Goal: Information Seeking & Learning: Learn about a topic

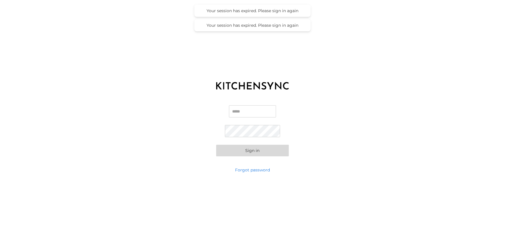
type input "**********"
click at [255, 156] on button "Sign in" at bounding box center [252, 151] width 73 height 12
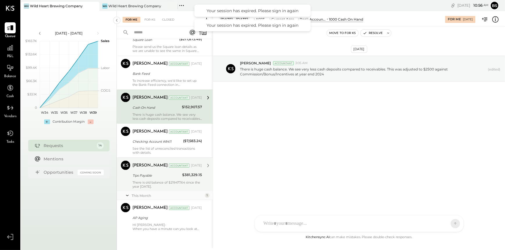
scroll to position [307, 0]
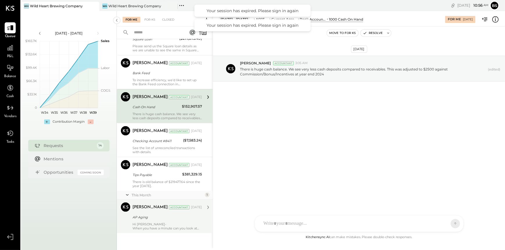
click at [176, 215] on div "AP Aging" at bounding box center [167, 218] width 68 height 6
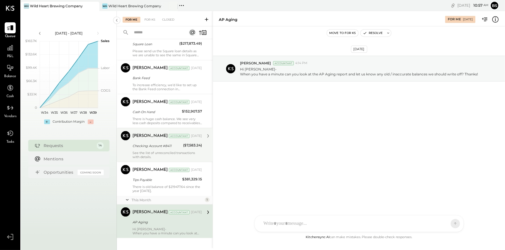
scroll to position [307, 0]
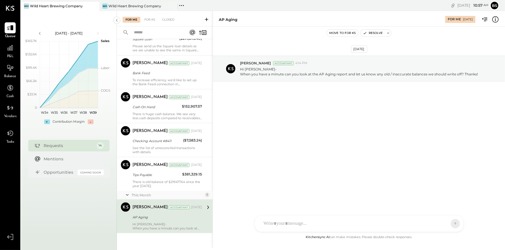
click at [205, 211] on icon at bounding box center [208, 208] width 8 height 8
click at [205, 206] on icon at bounding box center [208, 208] width 8 height 8
click at [14, 53] on div at bounding box center [10, 47] width 11 height 11
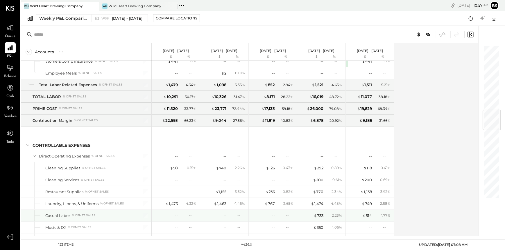
scroll to position [581, 0]
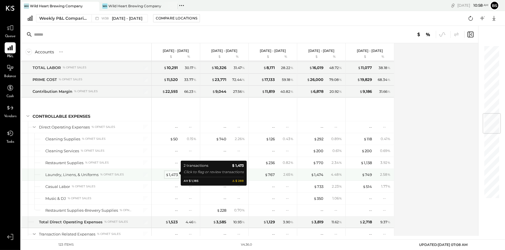
click at [169, 173] on div "$ 1,473" at bounding box center [172, 175] width 12 height 6
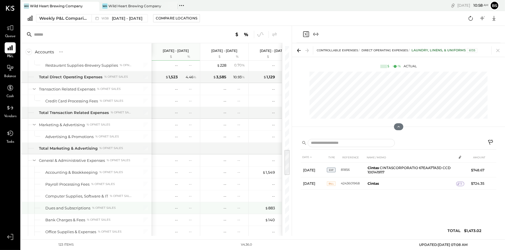
scroll to position [814, 0]
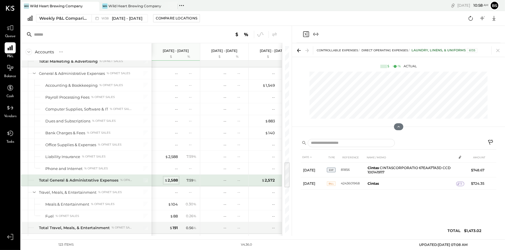
click at [176, 179] on div "$ 2,588" at bounding box center [170, 181] width 13 height 6
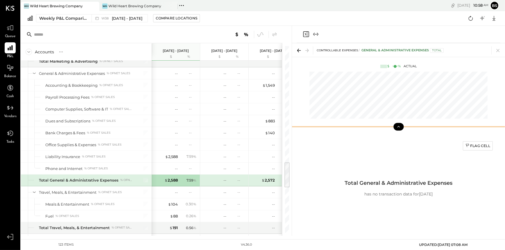
click at [400, 128] on icon at bounding box center [398, 126] width 5 height 5
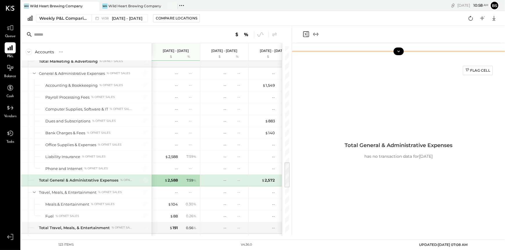
click at [397, 49] on button at bounding box center [398, 52] width 10 height 8
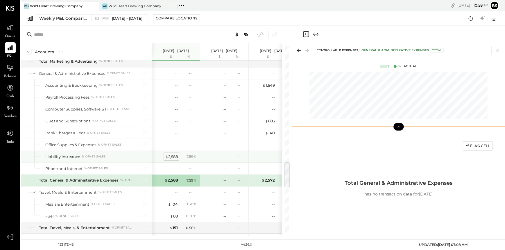
click at [173, 154] on div "$ 2,588" at bounding box center [171, 157] width 13 height 6
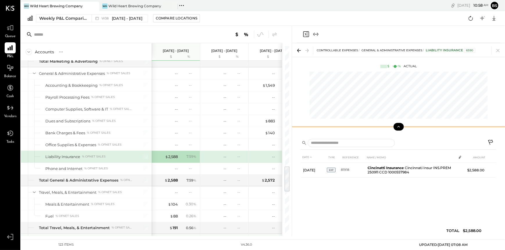
scroll to position [872, 0]
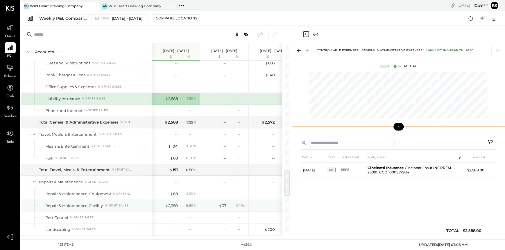
click at [177, 200] on div "$ 2,350 6.89 %" at bounding box center [177, 206] width 44 height 12
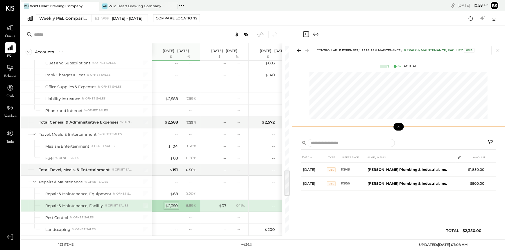
click at [175, 204] on div "$ 2,350" at bounding box center [171, 206] width 13 height 6
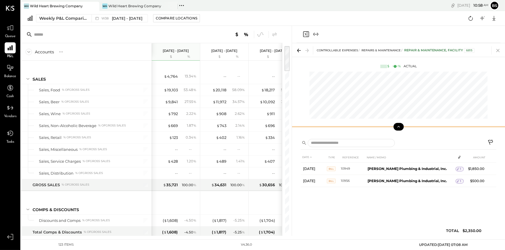
click at [498, 52] on icon at bounding box center [498, 50] width 8 height 8
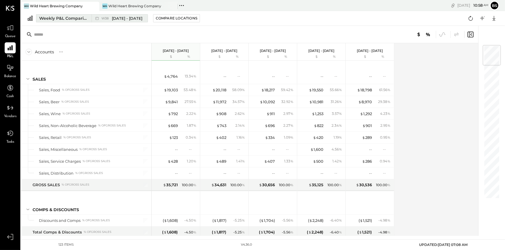
click at [128, 17] on span "Sep 15 - 21, 2025" at bounding box center [127, 19] width 31 height 6
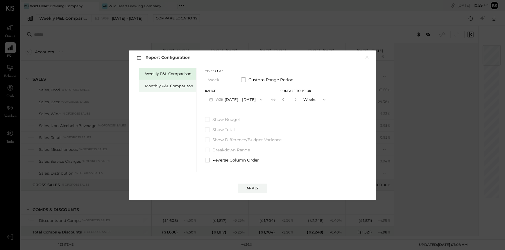
click at [176, 87] on div "Monthly P&L Comparison" at bounding box center [169, 86] width 48 height 6
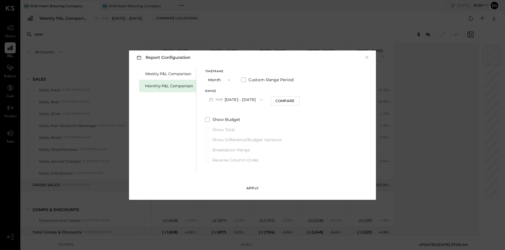
click at [251, 191] on div "Apply" at bounding box center [252, 188] width 12 height 5
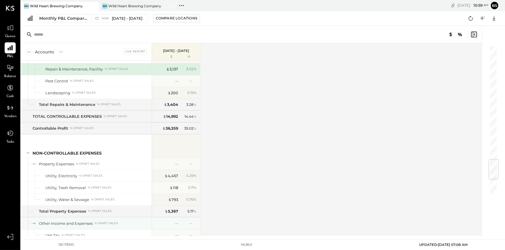
scroll to position [1097, 0]
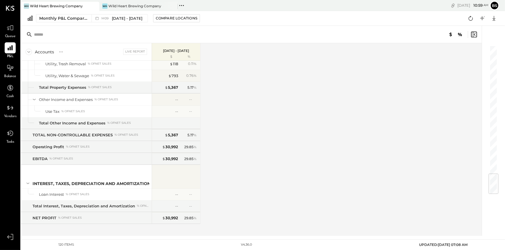
click at [305, 207] on div "Accounts S % GL Live Report Sep 1 - 30, 2025 $ % SALES Sales, Food % of GROSS S…" at bounding box center [252, 139] width 462 height 193
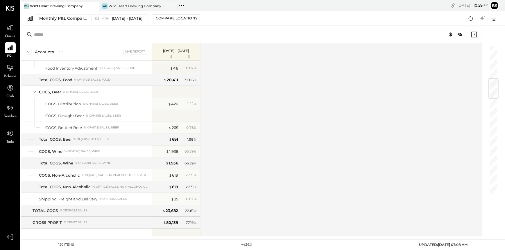
scroll to position [196, 0]
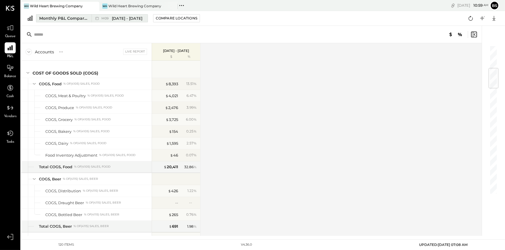
click at [62, 19] on div "Monthly P&L Comparison" at bounding box center [63, 18] width 49 height 6
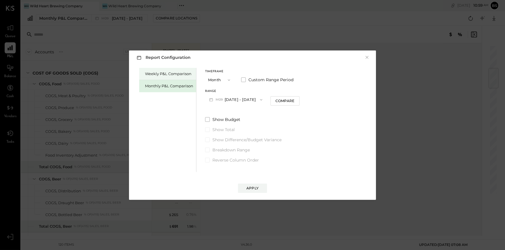
click at [185, 75] on div "Weekly P&L Comparison" at bounding box center [169, 74] width 48 height 6
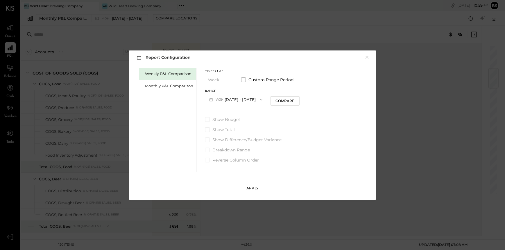
click at [259, 191] on button "Apply" at bounding box center [252, 188] width 29 height 9
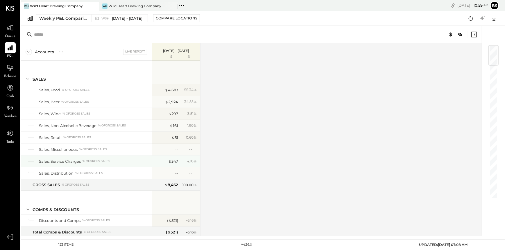
click at [99, 161] on div "% of GROSS SALES" at bounding box center [97, 162] width 28 height 4
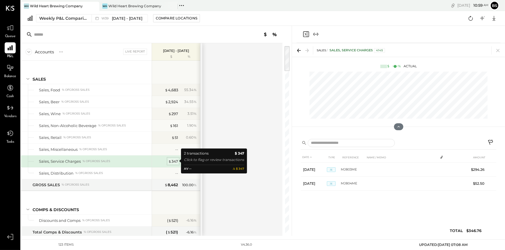
click at [169, 162] on span "$" at bounding box center [169, 161] width 3 height 5
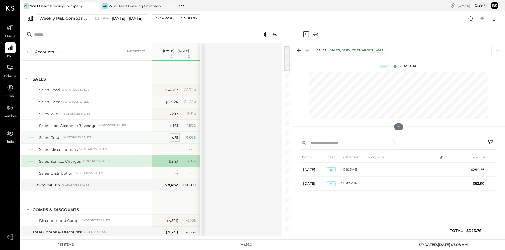
click at [174, 137] on span "$" at bounding box center [172, 137] width 3 height 5
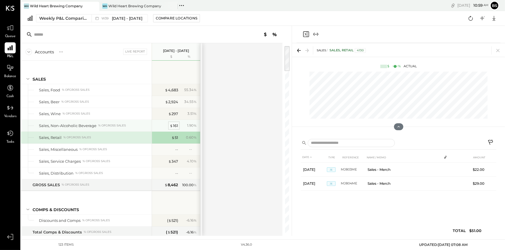
click at [175, 125] on div "$ 161" at bounding box center [174, 126] width 8 height 6
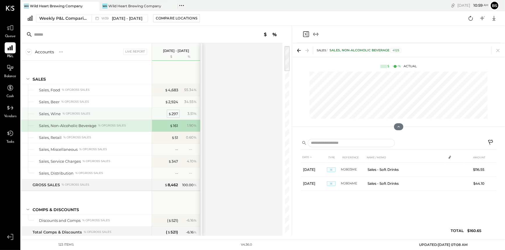
click at [173, 112] on div "$ 297" at bounding box center [173, 114] width 10 height 6
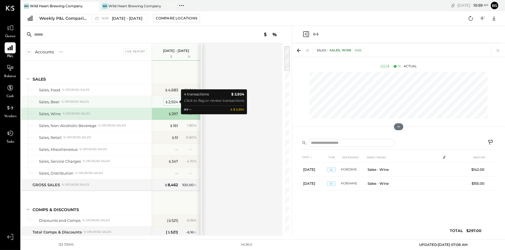
click at [174, 100] on div "$ 2,924" at bounding box center [171, 102] width 13 height 6
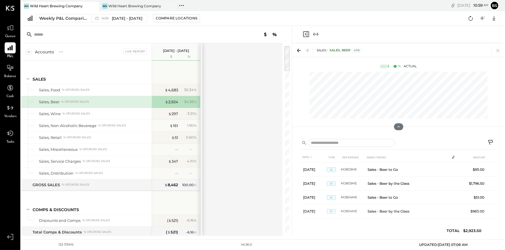
drag, startPoint x: 168, startPoint y: 17, endPoint x: 108, endPoint y: 23, distance: 60.1
click at [110, 29] on div "WH Wild Heart Brewing Company WH Wild Heart Brewing Company Pinned Locations ( …" at bounding box center [263, 118] width 484 height 236
click at [111, 19] on div "W39 Sep 22 - 28, 2025" at bounding box center [121, 19] width 41 height 6
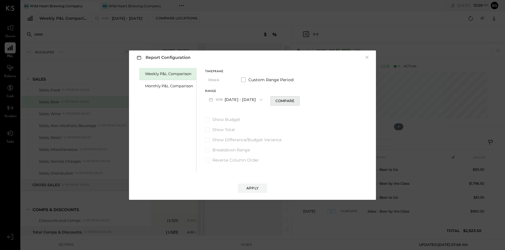
click at [286, 101] on div "Compare" at bounding box center [284, 101] width 19 height 5
click at [296, 100] on icon "button" at bounding box center [295, 99] width 1 height 3
type input "*"
click at [253, 189] on div "Apply" at bounding box center [252, 188] width 12 height 5
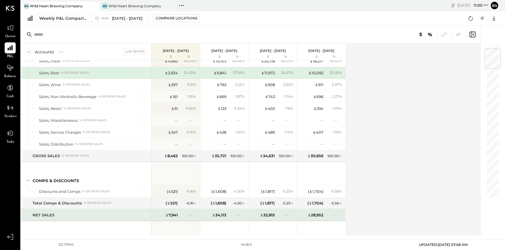
scroll to position [58, 0]
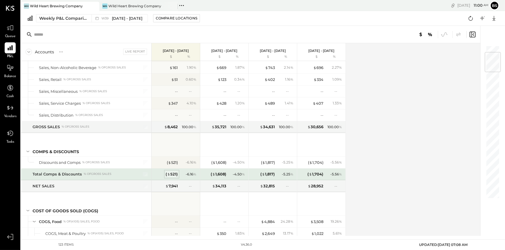
click at [167, 176] on div "( $ 521 )" at bounding box center [172, 175] width 12 height 6
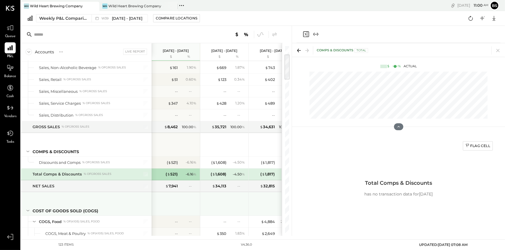
click at [237, 213] on div at bounding box center [225, 204] width 44 height 22
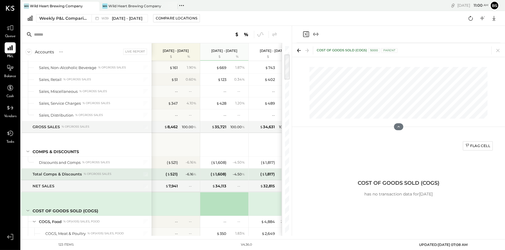
click at [171, 170] on div "( $ 521 ) - 6.16 %" at bounding box center [177, 175] width 44 height 12
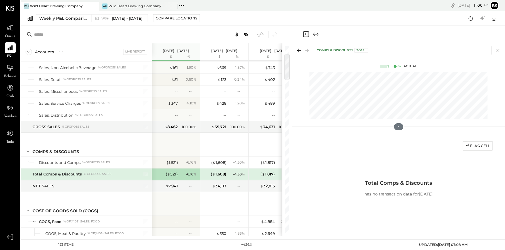
click at [498, 49] on icon at bounding box center [498, 50] width 8 height 8
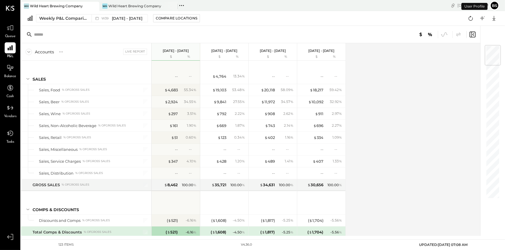
click at [496, 7] on button "bs" at bounding box center [494, 5] width 9 height 9
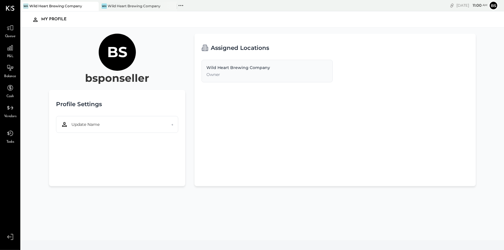
click at [13, 35] on span "Queue" at bounding box center [10, 36] width 11 height 5
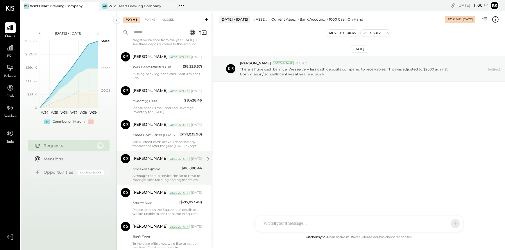
scroll to position [307, 0]
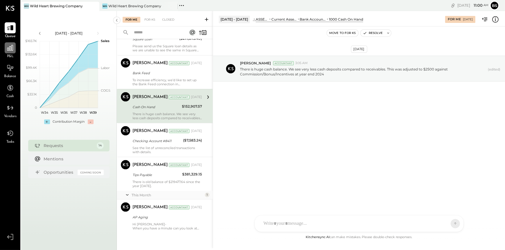
click at [10, 53] on div at bounding box center [10, 47] width 11 height 11
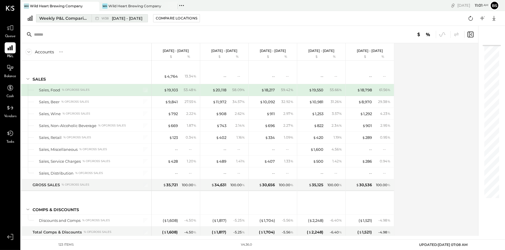
click at [60, 16] on div "Weekly P&L Comparison" at bounding box center [63, 18] width 49 height 6
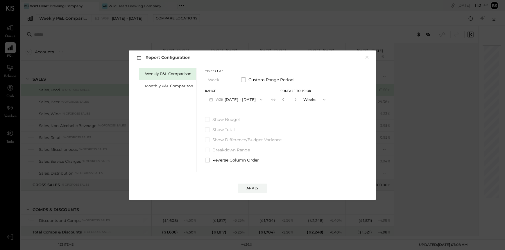
click at [127, 197] on div "Report Configuration × Weekly P&L Comparison Monthly P&L Comparison Timeframe W…" at bounding box center [252, 125] width 259 height 161
click at [365, 57] on button "×" at bounding box center [366, 58] width 5 height 6
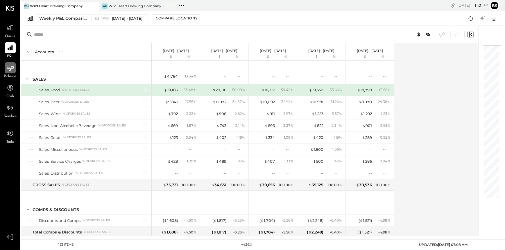
click at [5, 71] on div at bounding box center [10, 67] width 11 height 11
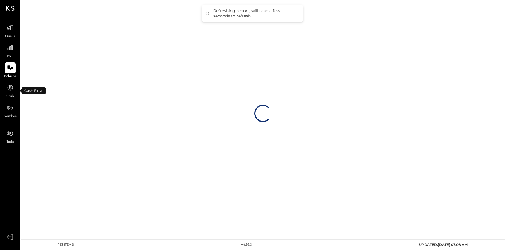
click at [10, 96] on span "Cash" at bounding box center [10, 96] width 8 height 5
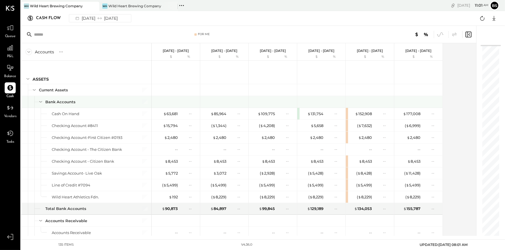
scroll to position [29, 0]
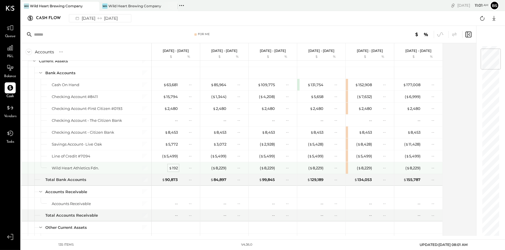
click at [176, 169] on div "$ 192" at bounding box center [173, 169] width 9 height 6
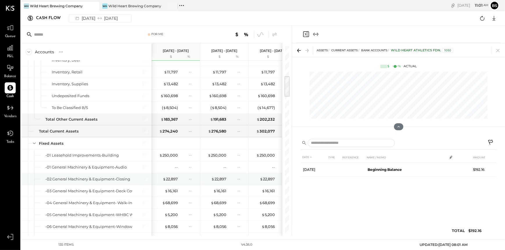
scroll to position [262, 0]
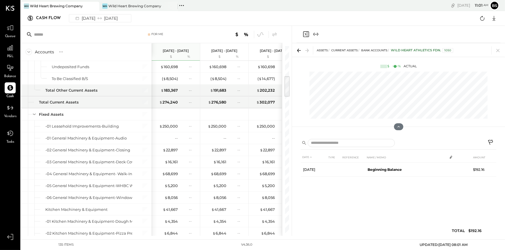
click at [5, 74] on div "Balance" at bounding box center [10, 70] width 12 height 17
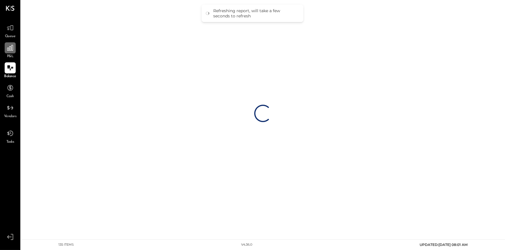
click at [9, 51] on icon at bounding box center [10, 48] width 8 height 8
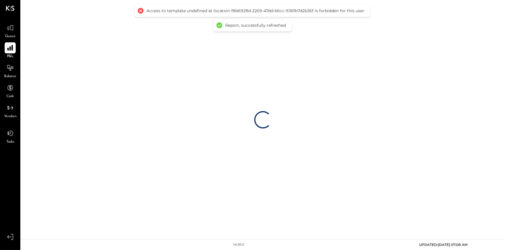
click at [137, 10] on div "Access to template undefined at location f8b6928d-2269-47dd-b6cc-936fb7d2b36f i…" at bounding box center [252, 11] width 235 height 12
click at [138, 10] on div at bounding box center [141, 11] width 8 height 8
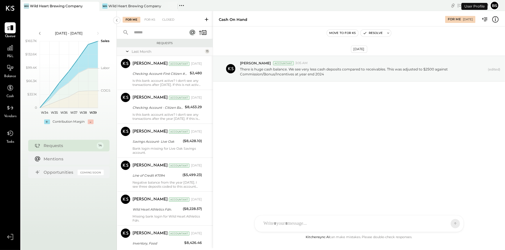
scroll to position [267, 0]
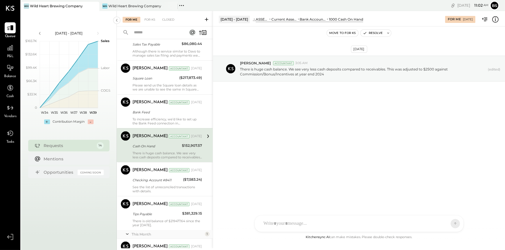
click at [272, 171] on div "[DATE] [PERSON_NAME] Accountant 3:05 AM There is huge cash balance. We see very…" at bounding box center [359, 130] width 292 height 208
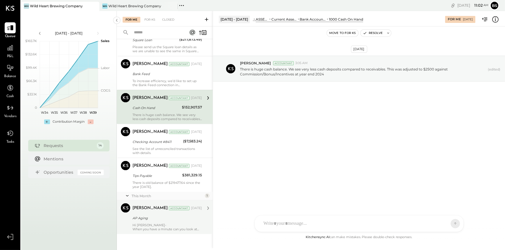
scroll to position [307, 0]
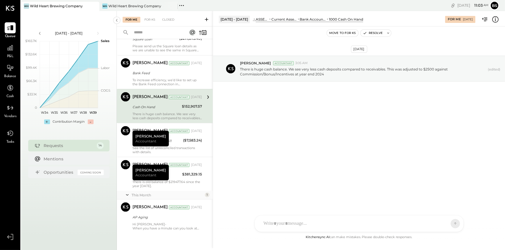
click at [273, 135] on div "[DATE] [PERSON_NAME] Accountant 3:05 AM There is huge cash balance. We see very…" at bounding box center [359, 130] width 292 height 208
click at [340, 126] on div "[DATE] [PERSON_NAME] Accountant 3:05 AM There is huge cash balance. We see very…" at bounding box center [359, 130] width 292 height 208
click at [234, 151] on div "[DATE] [PERSON_NAME] Accountant 3:05 AM There is huge cash balance. We see very…" at bounding box center [359, 130] width 292 height 208
